Goal: Transaction & Acquisition: Purchase product/service

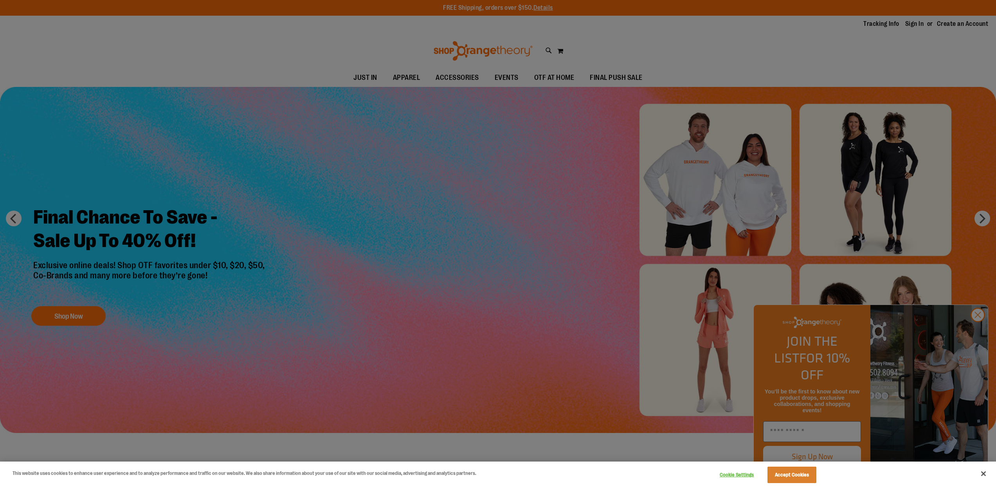
click at [980, 333] on div at bounding box center [498, 243] width 996 height 487
click at [983, 473] on button "Close" at bounding box center [983, 473] width 17 height 17
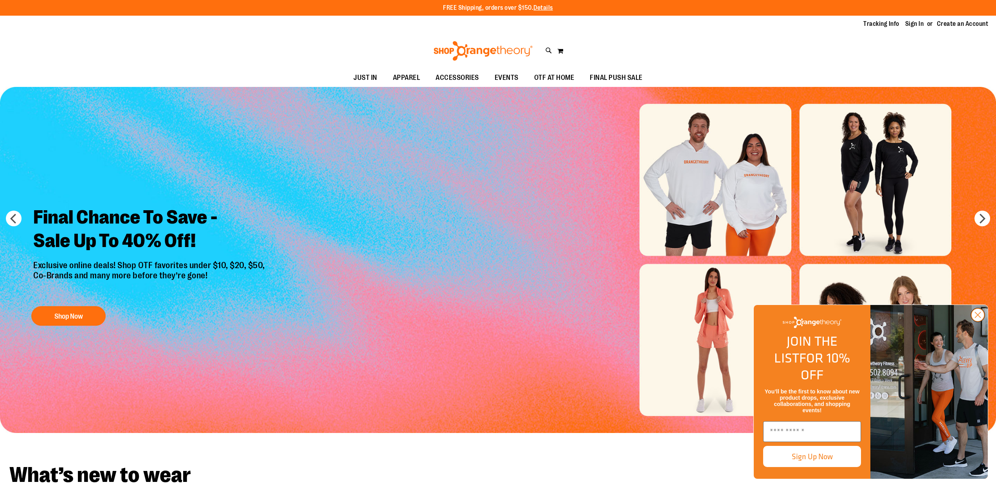
click at [979, 321] on circle "Close dialog" at bounding box center [977, 314] width 13 height 13
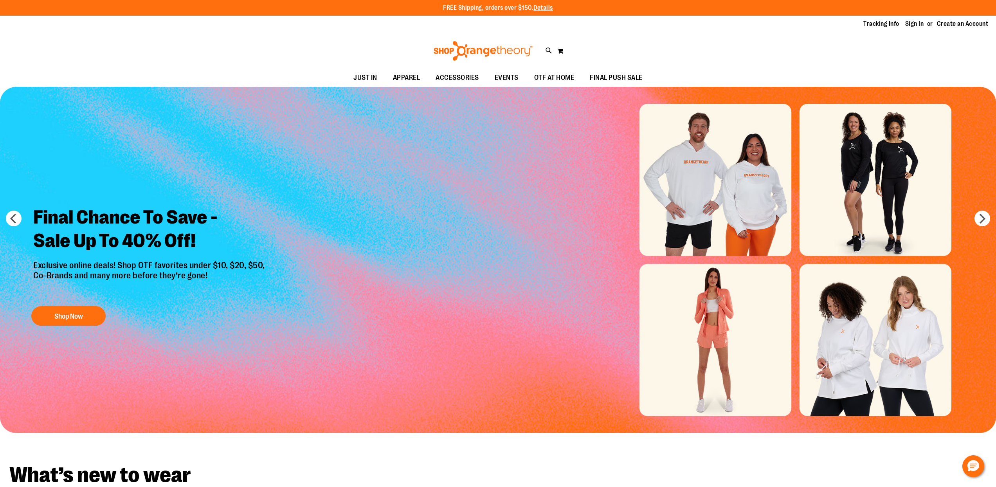
click at [711, 228] on img "Slide 1 of 6" at bounding box center [498, 260] width 996 height 346
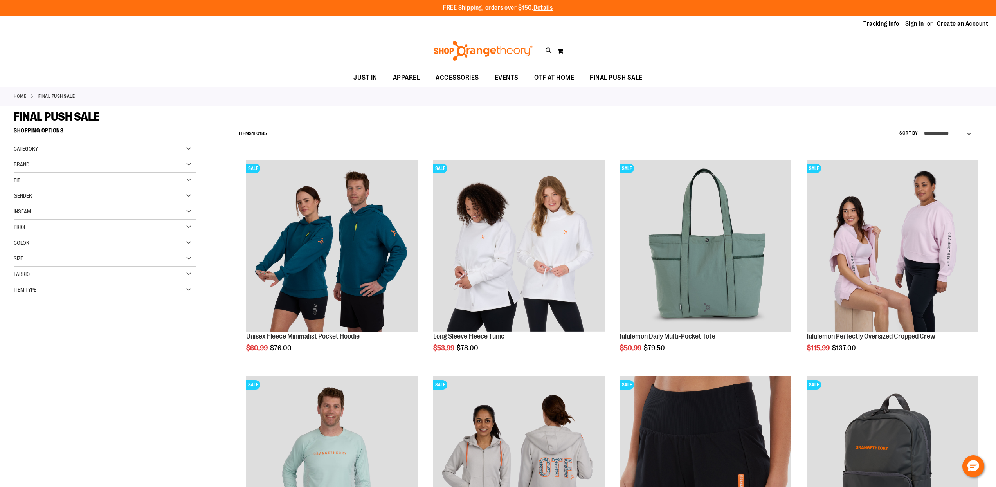
click at [188, 257] on div "Size" at bounding box center [105, 259] width 182 height 16
click at [131, 280] on div "3XL" at bounding box center [134, 278] width 12 height 12
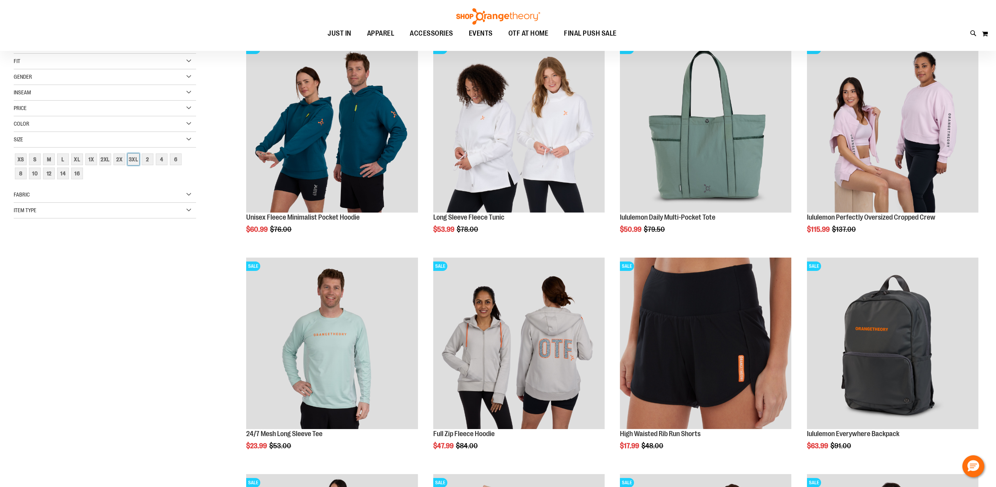
scroll to position [124, 0]
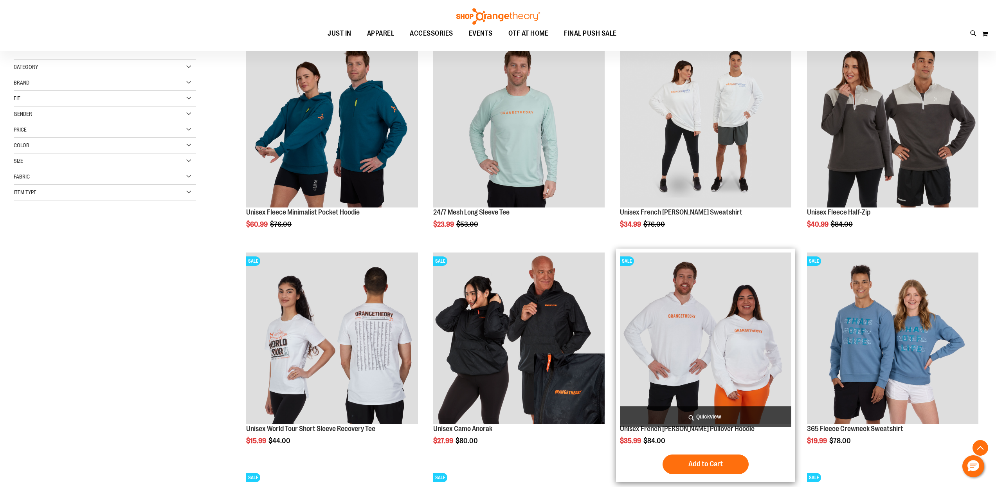
click at [655, 326] on img "product" at bounding box center [705, 337] width 171 height 171
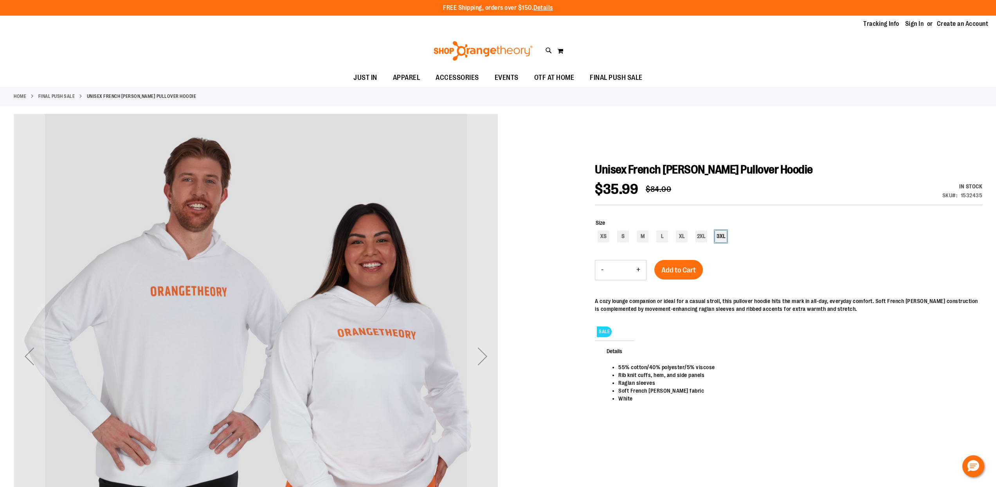
click at [721, 235] on div "3XL" at bounding box center [721, 236] width 12 height 12
type input "***"
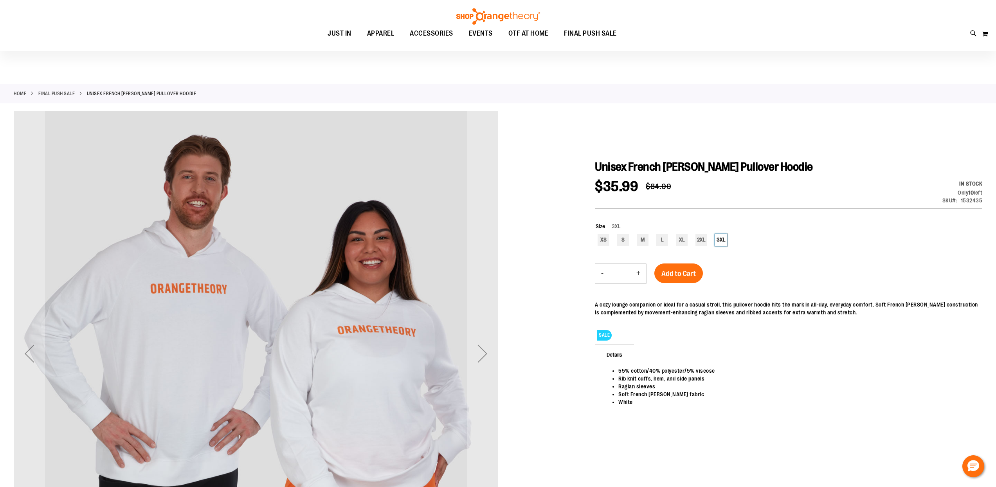
scroll to position [3, 0]
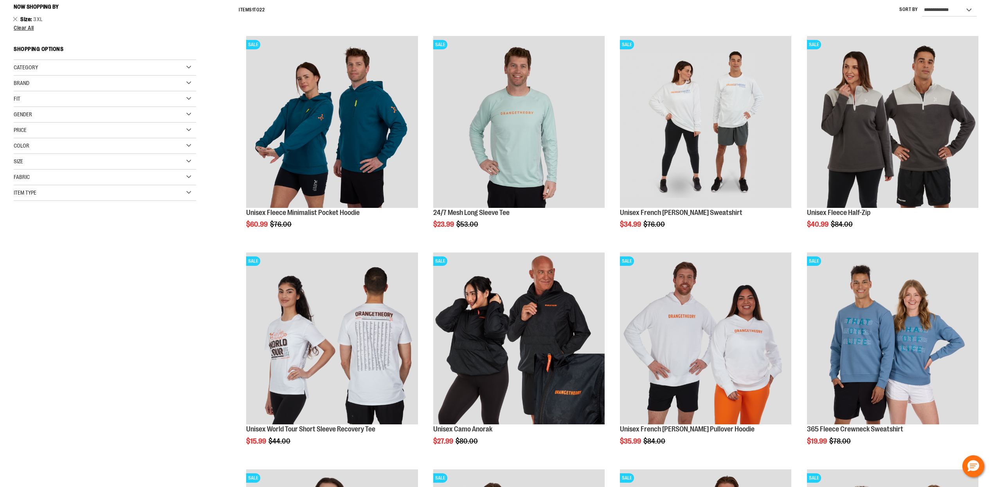
scroll to position [124, 0]
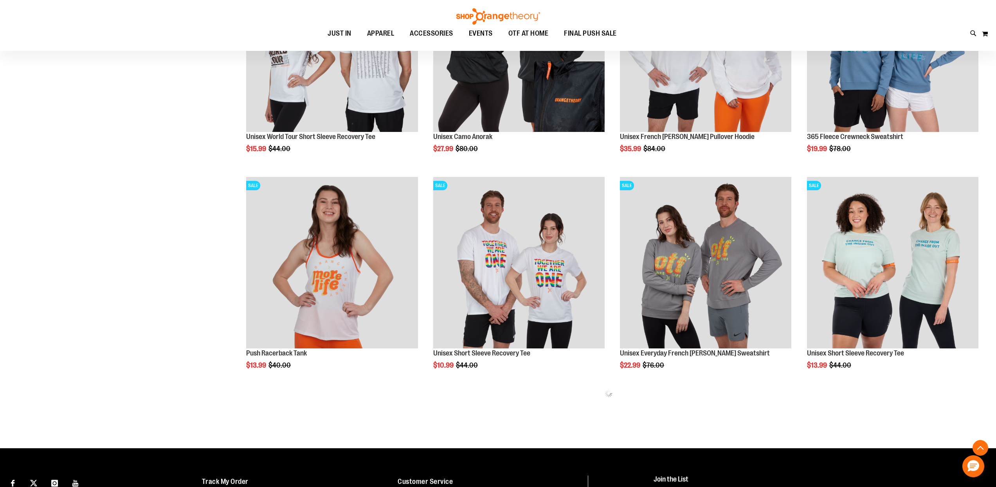
scroll to position [523, 0]
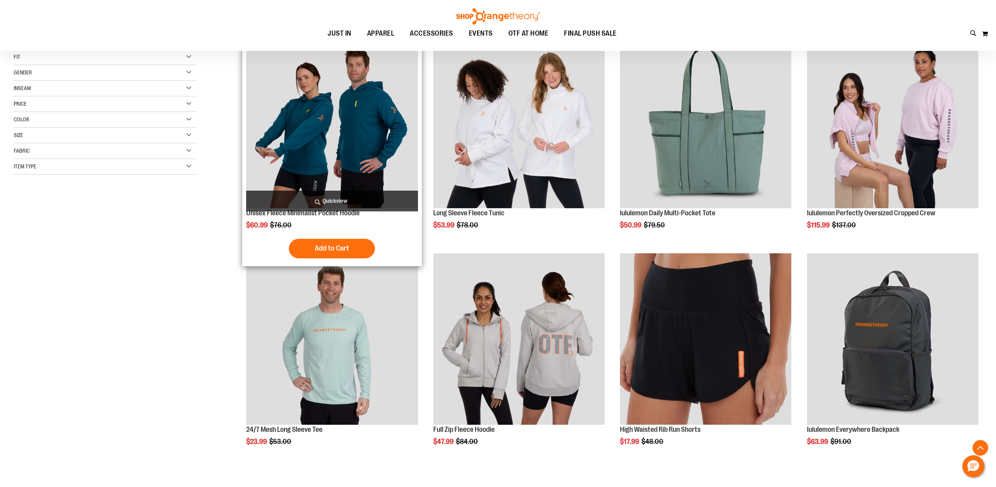
scroll to position [124, 0]
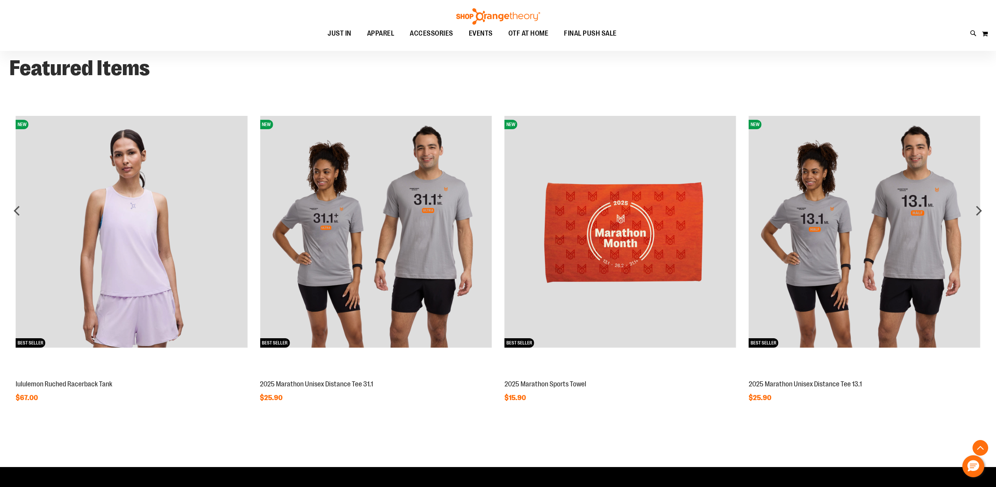
scroll to position [857, 0]
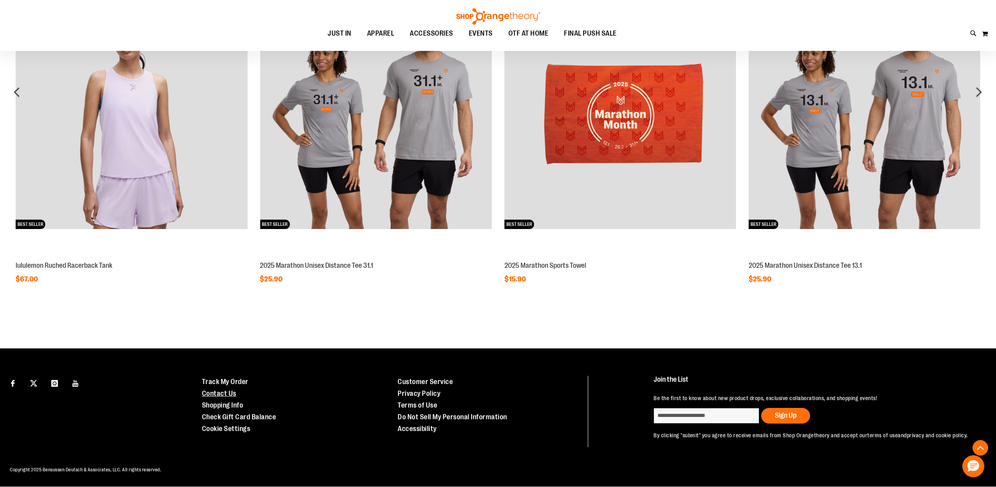
click at [222, 389] on link "Contact Us" at bounding box center [219, 393] width 34 height 8
